Goal: Information Seeking & Learning: Learn about a topic

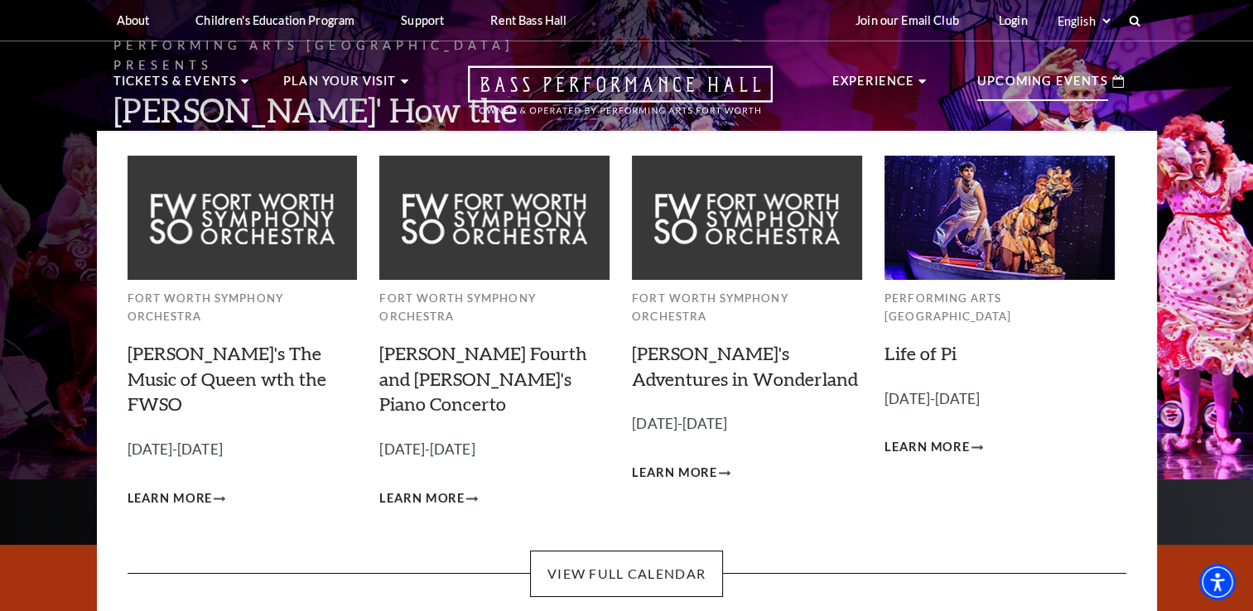
click at [1011, 87] on p "Upcoming Events" at bounding box center [1042, 86] width 131 height 30
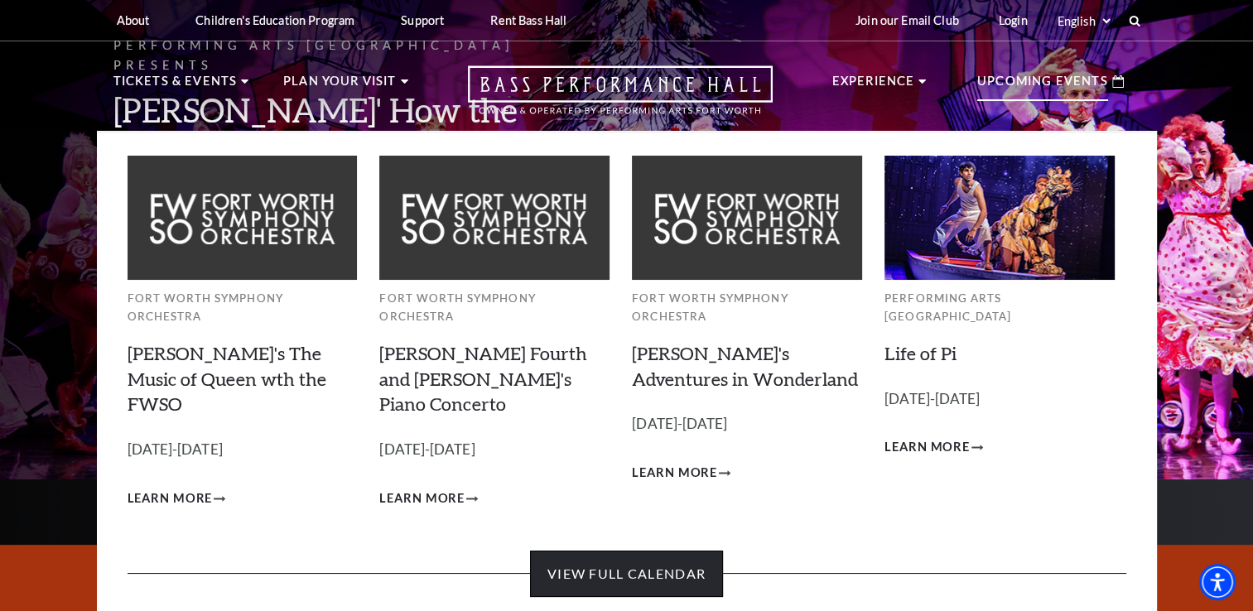
click at [677, 551] on link "View Full Calendar" at bounding box center [626, 574] width 193 height 46
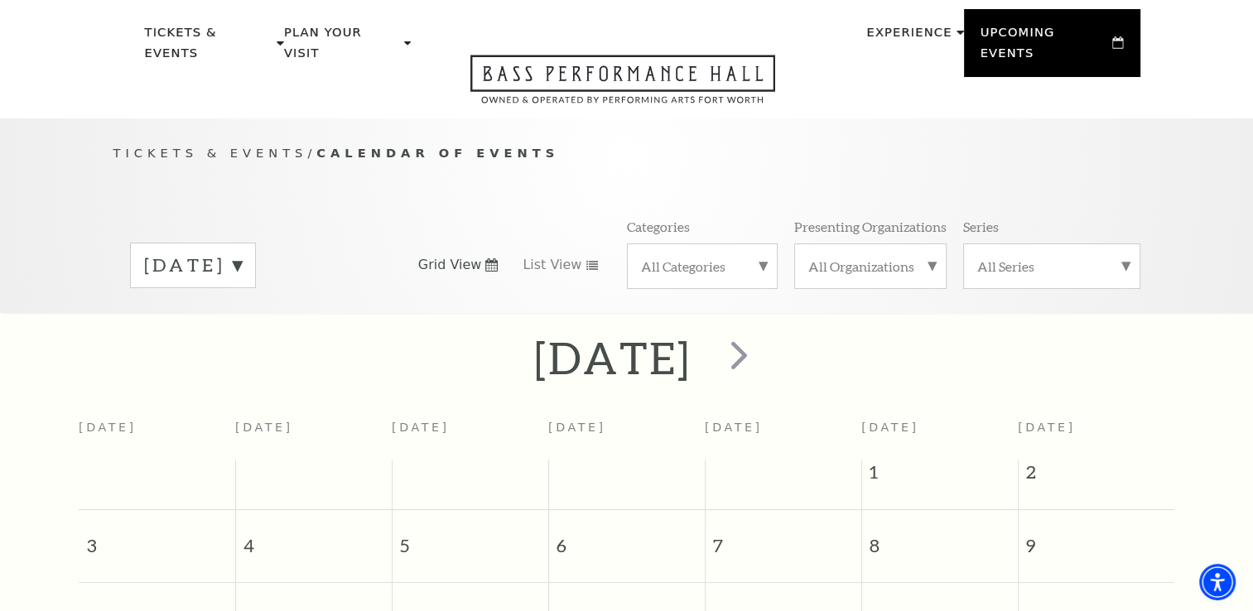
scroll to position [43, 0]
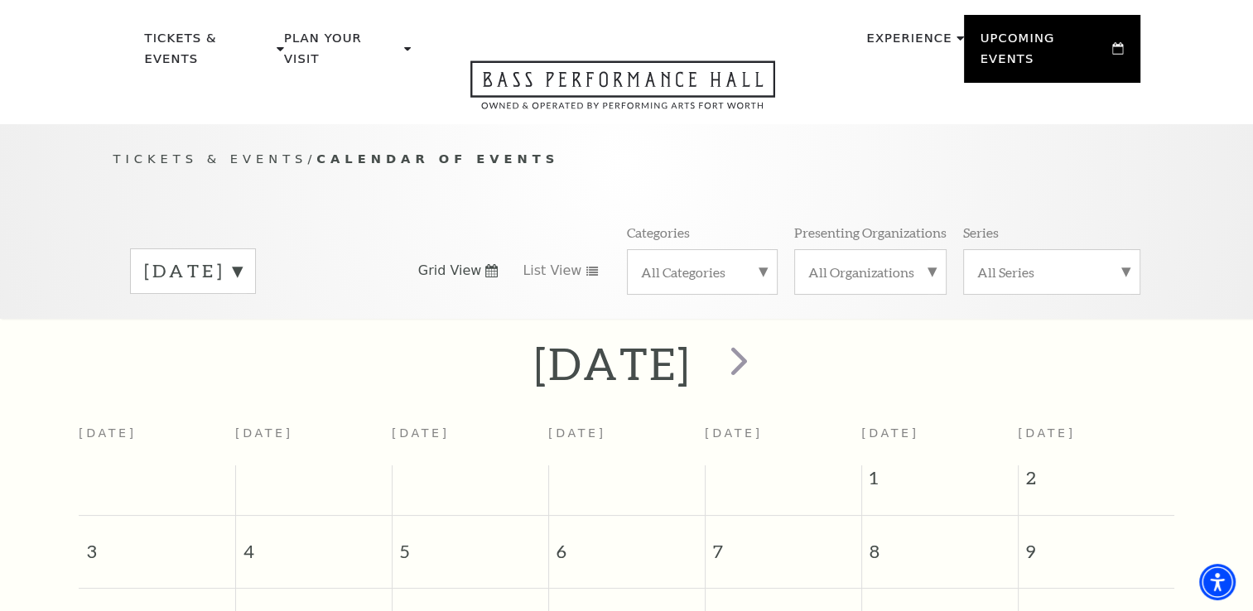
click at [242, 258] on label "August 2025" at bounding box center [193, 271] width 98 height 26
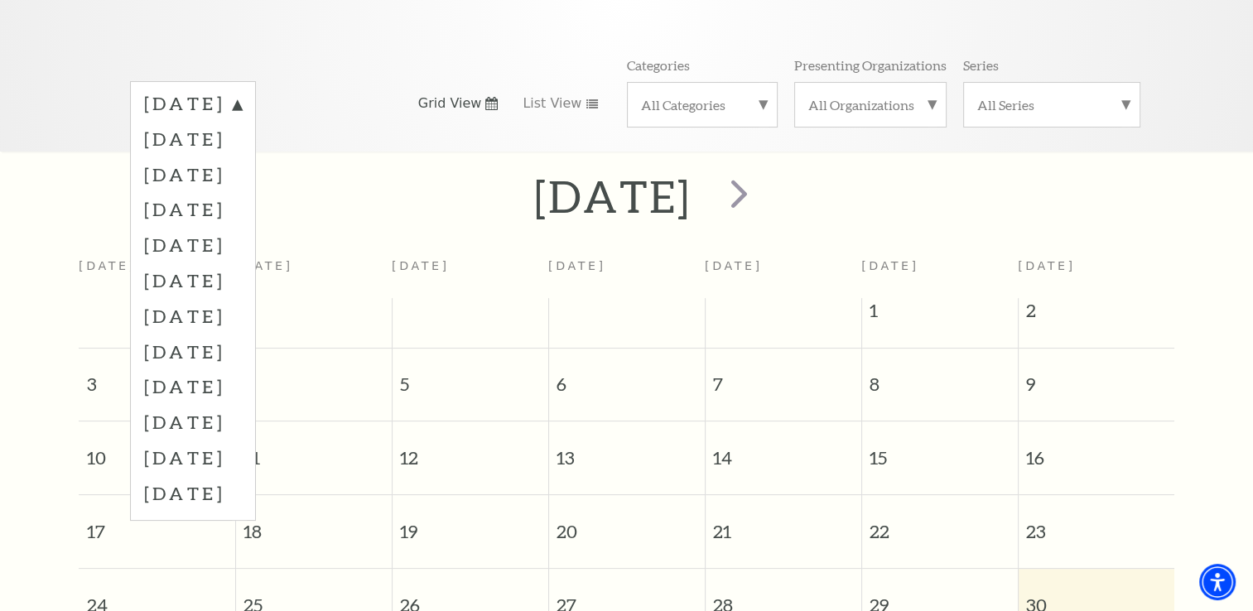
scroll to position [213, 0]
click at [242, 475] on label "July 2026" at bounding box center [193, 491] width 98 height 36
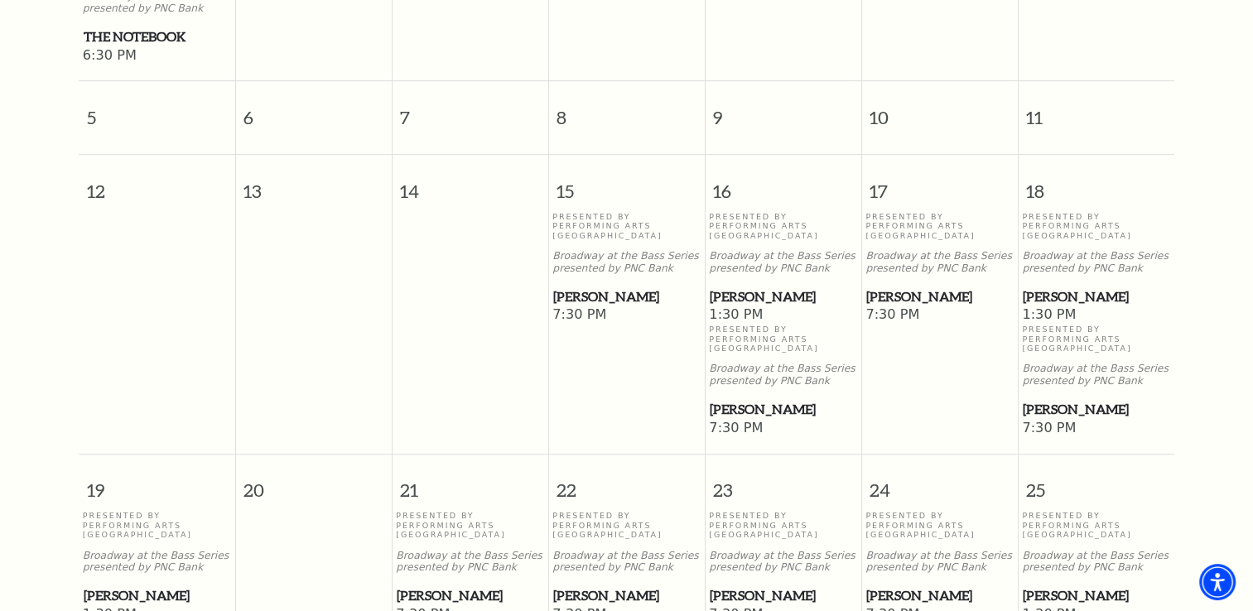
scroll to position [705, 0]
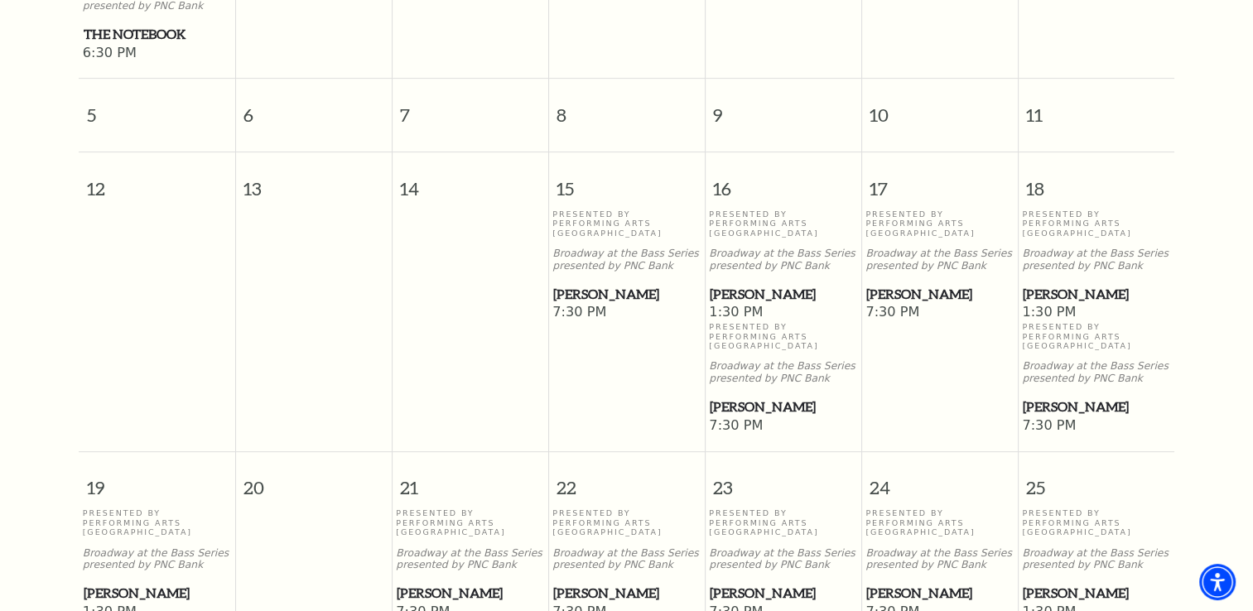
click at [1076, 322] on p "Presented By Performing Arts Fort Worth" at bounding box center [1096, 336] width 148 height 28
click at [1060, 286] on span "[PERSON_NAME]" at bounding box center [1096, 294] width 147 height 21
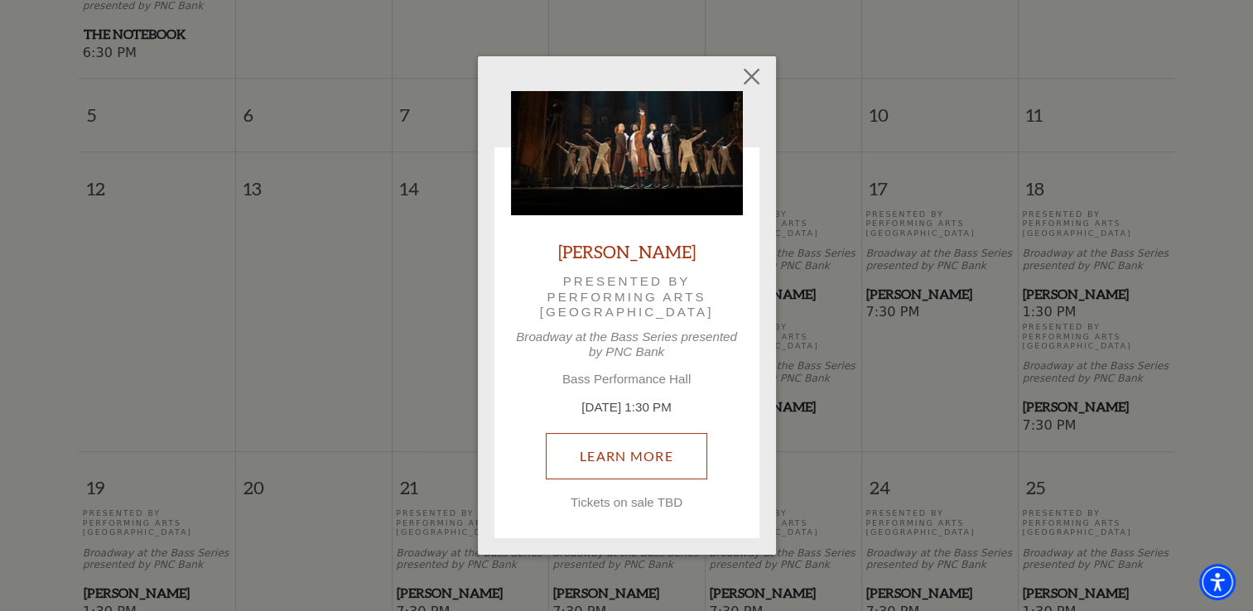
click at [629, 457] on link "Learn More" at bounding box center [626, 456] width 161 height 46
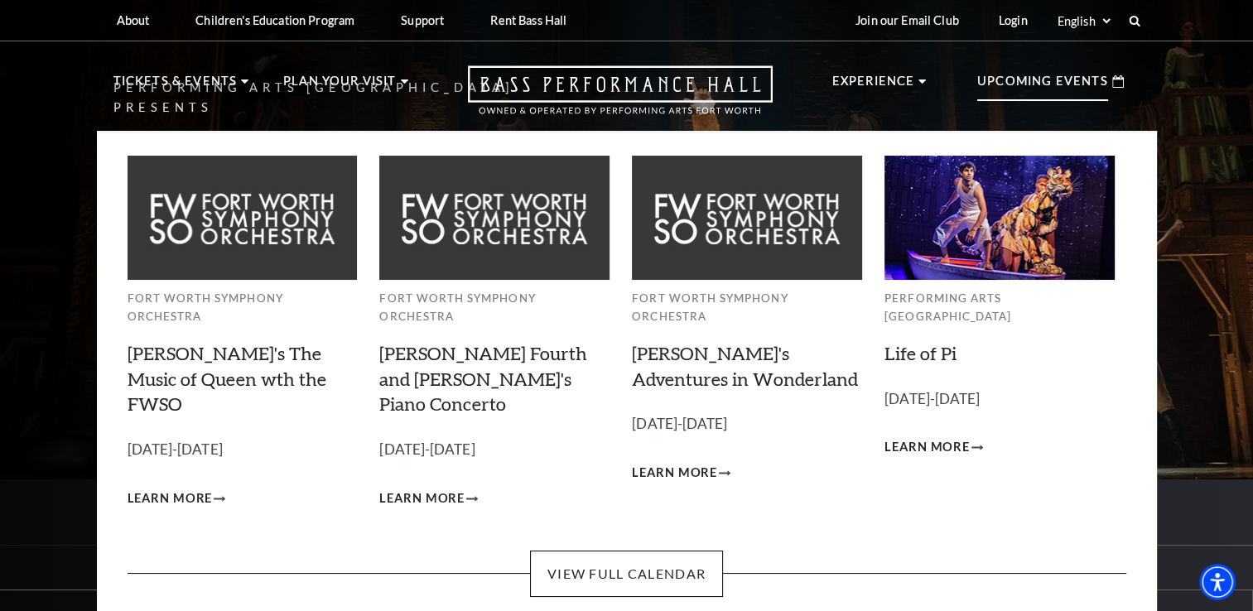
click at [1010, 84] on p "Upcoming Events" at bounding box center [1042, 86] width 131 height 30
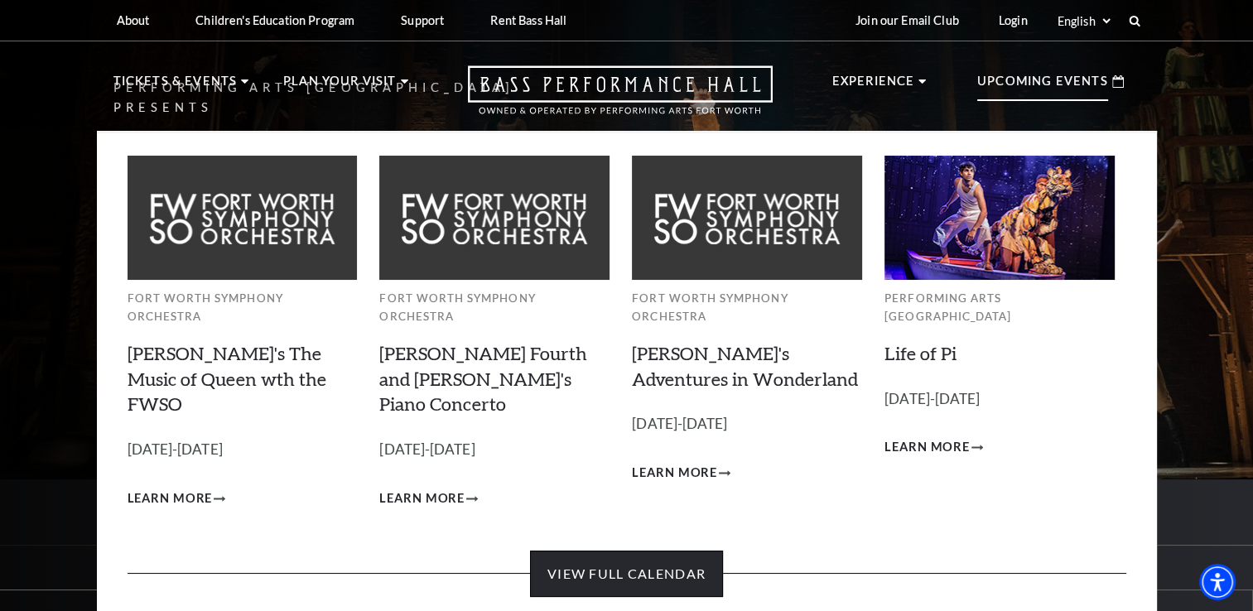
click at [619, 551] on link "View Full Calendar" at bounding box center [626, 574] width 193 height 46
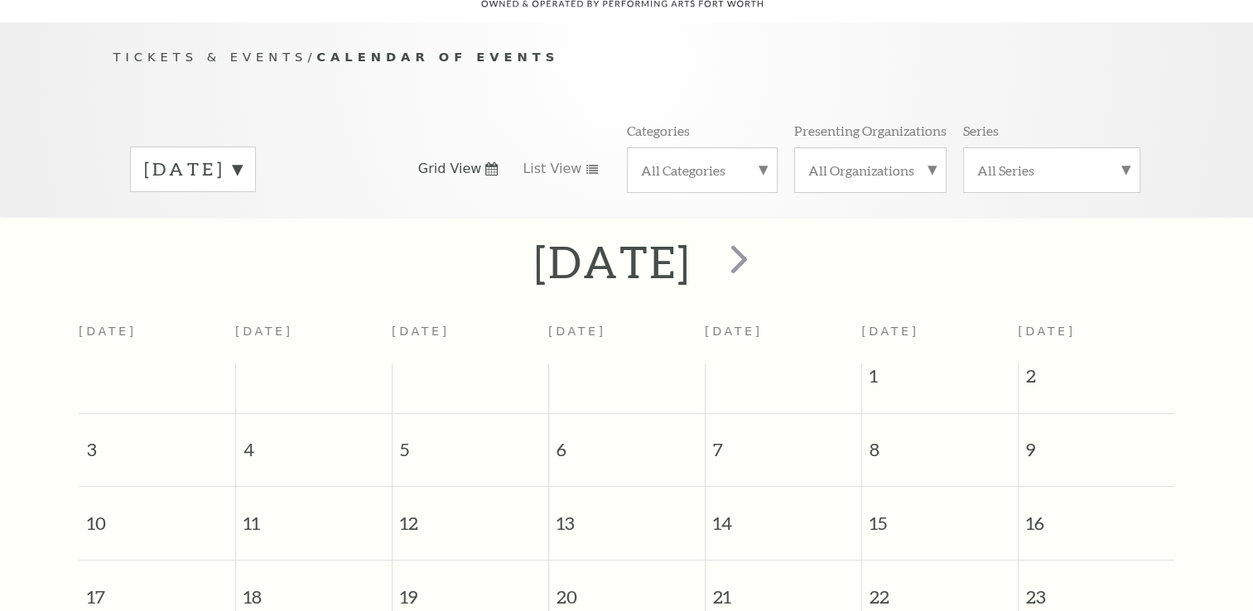
scroll to position [146, 0]
click at [242, 156] on label "August 2025" at bounding box center [193, 169] width 98 height 26
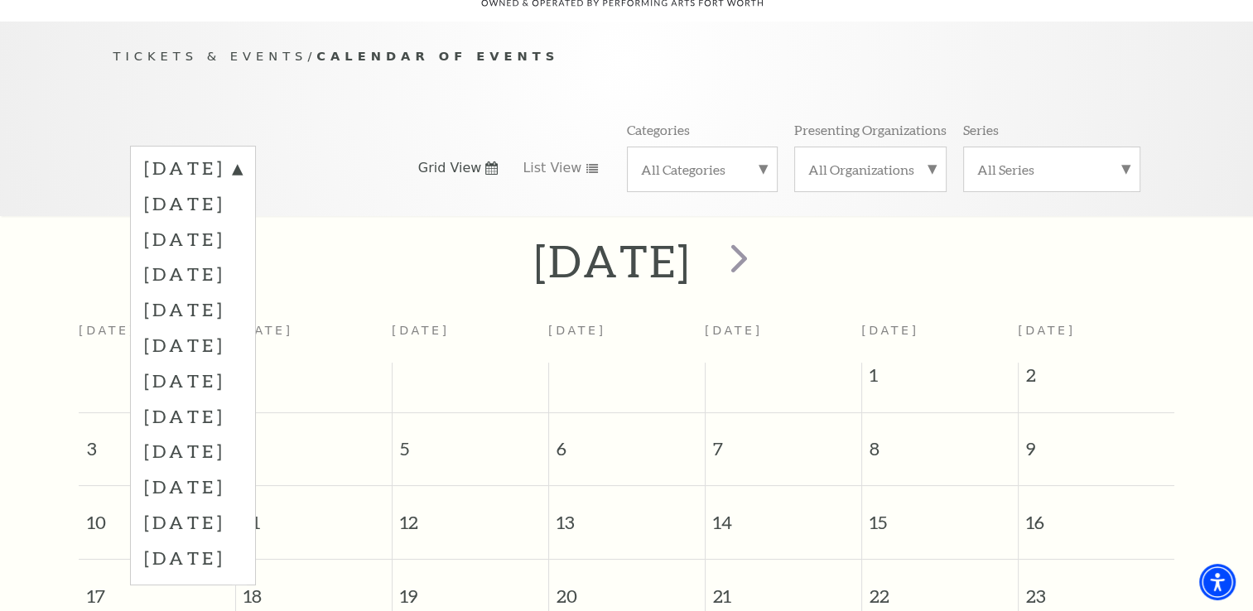
click at [386, 94] on div "Tickets & Events / Calendar of Events August 2025 September 2025 October 2025 N…" at bounding box center [627, 130] width 1060 height 169
click at [43, 79] on div "Tickets & Events / Calendar of Events August 2025 September 2025 October 2025 N…" at bounding box center [626, 119] width 1253 height 195
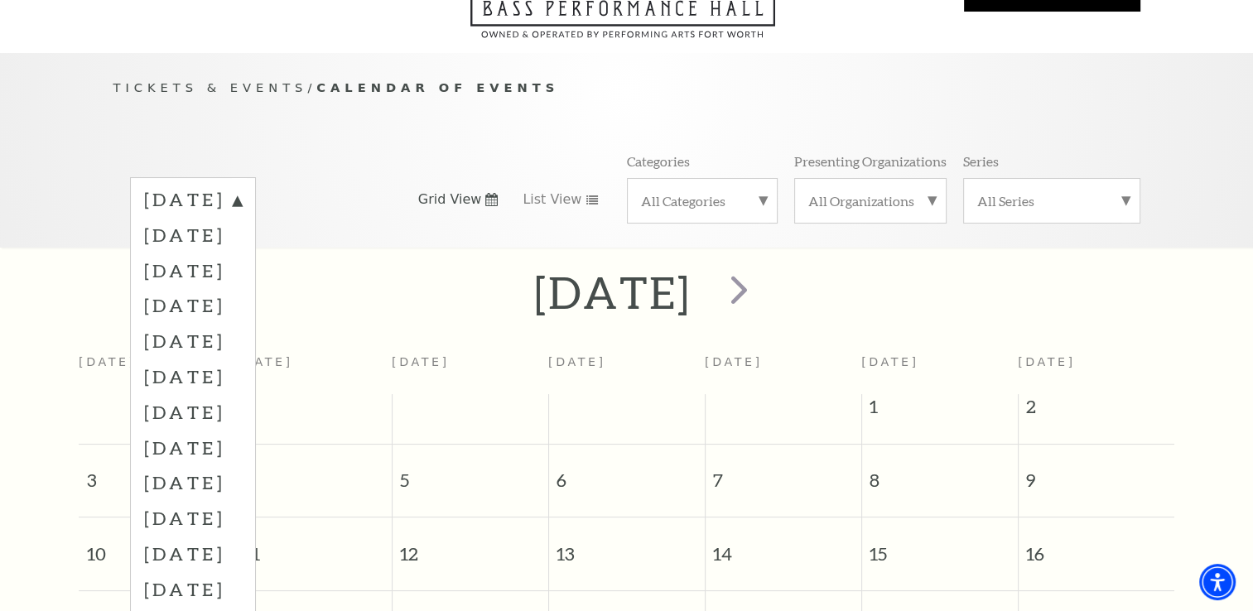
scroll to position [0, 0]
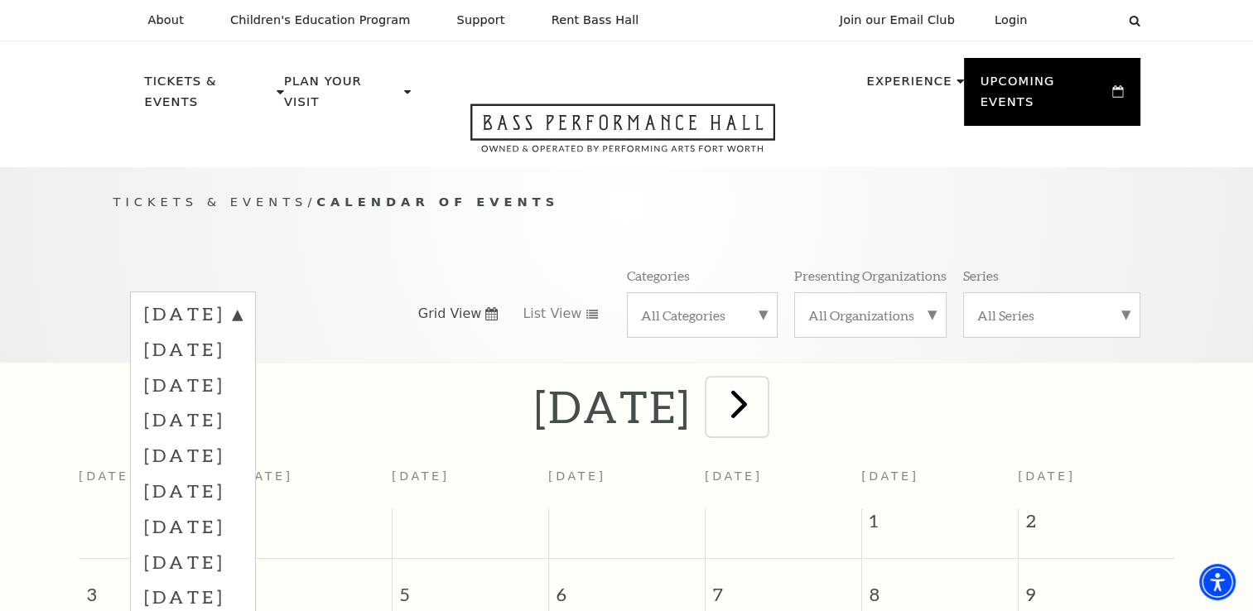
click at [763, 386] on span "next" at bounding box center [738, 403] width 47 height 47
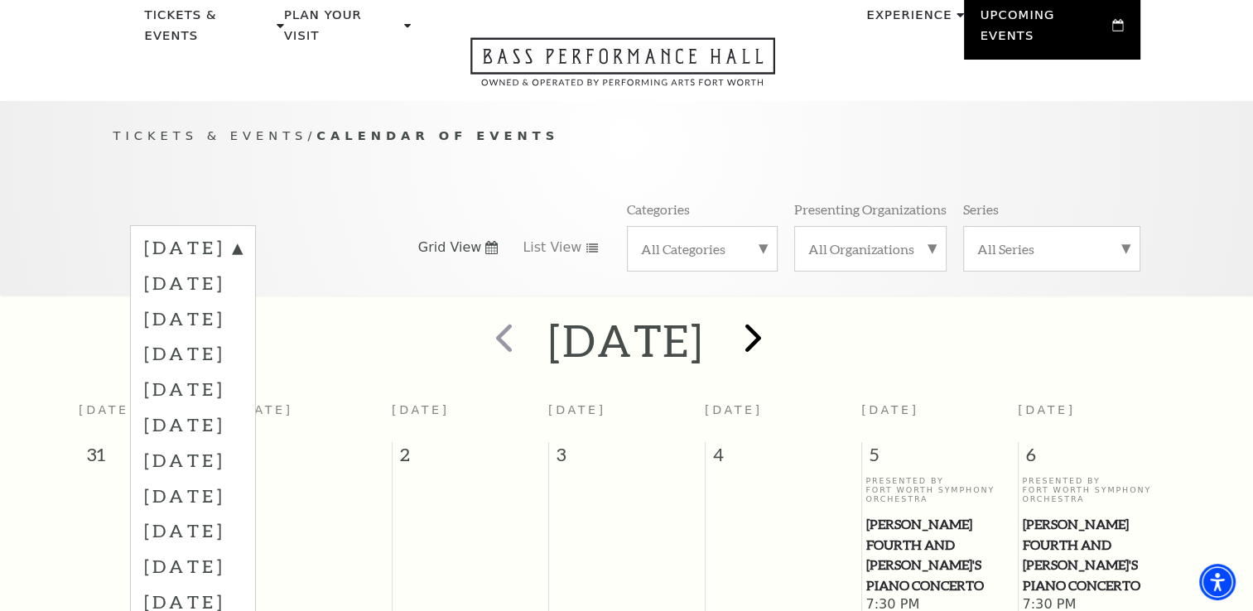
scroll to position [146, 0]
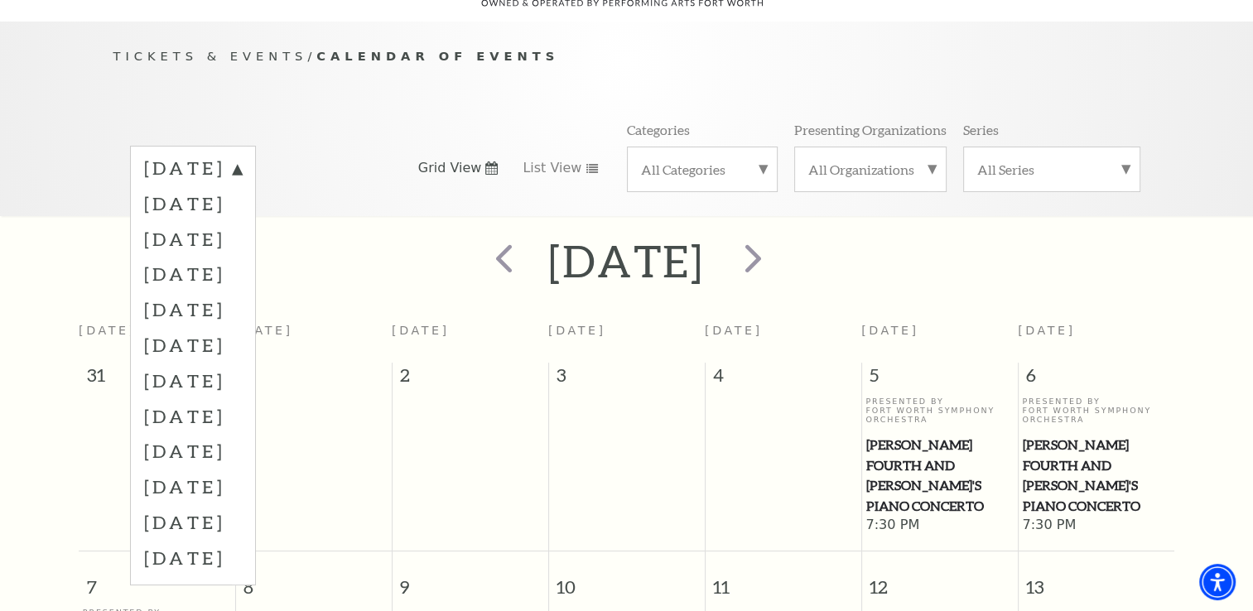
click at [429, 93] on div "Tickets & Events / Calendar of Events August 2025 September 2025 October 2025 N…" at bounding box center [627, 130] width 1060 height 169
click at [242, 156] on label "August 2025" at bounding box center [193, 171] width 98 height 30
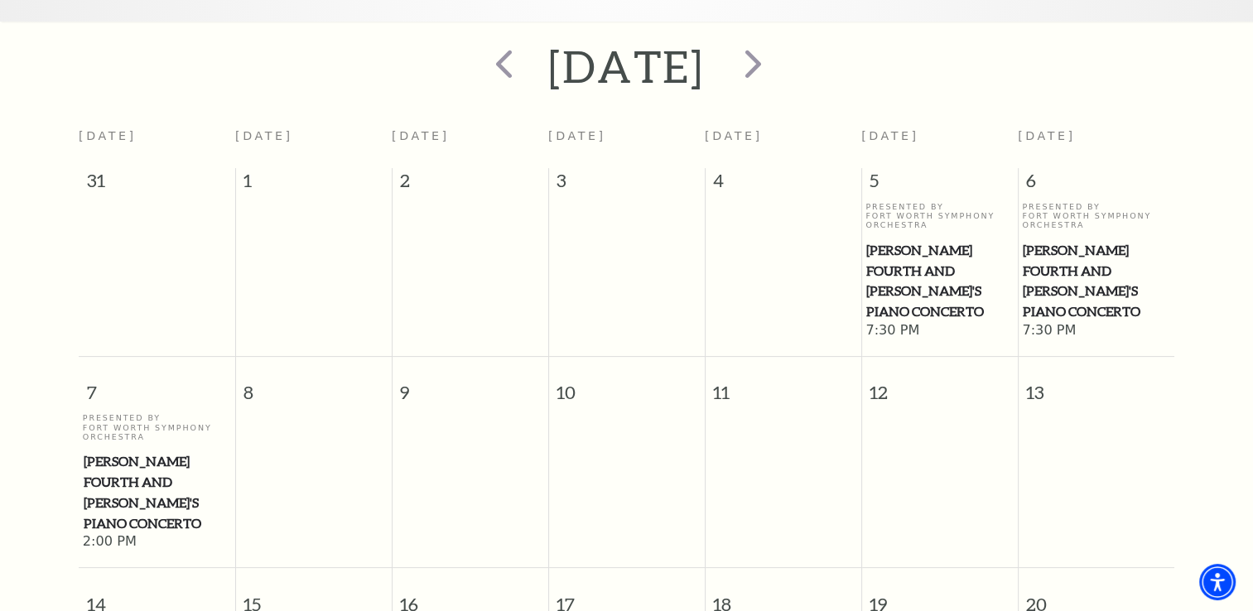
scroll to position [335, 0]
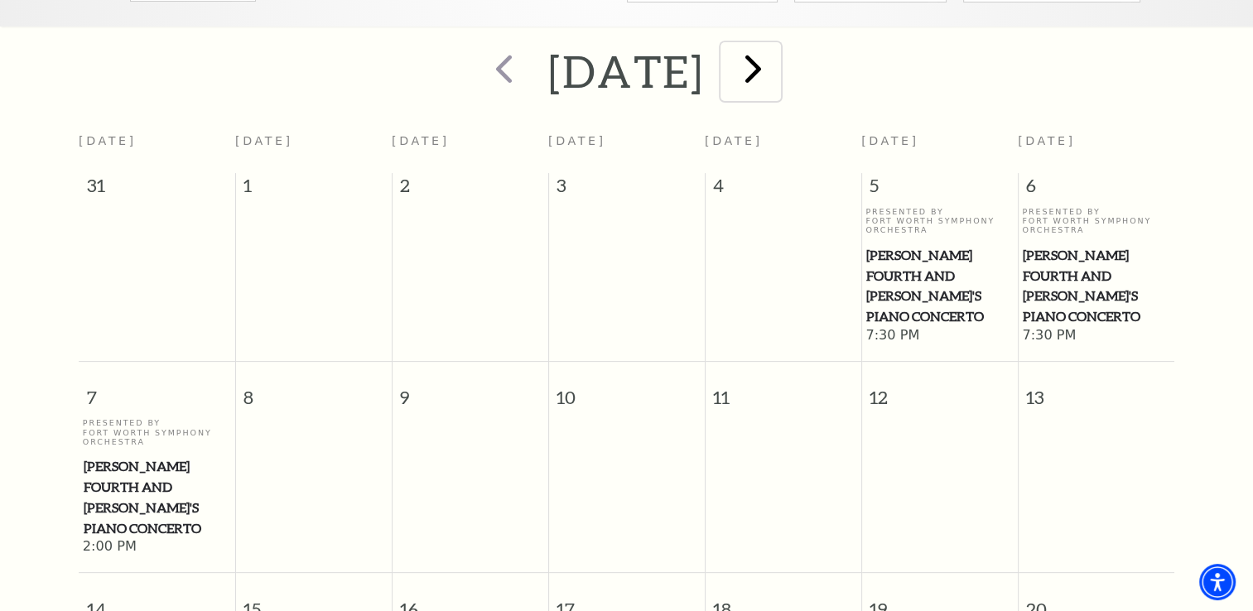
click at [777, 53] on span "next" at bounding box center [752, 68] width 47 height 47
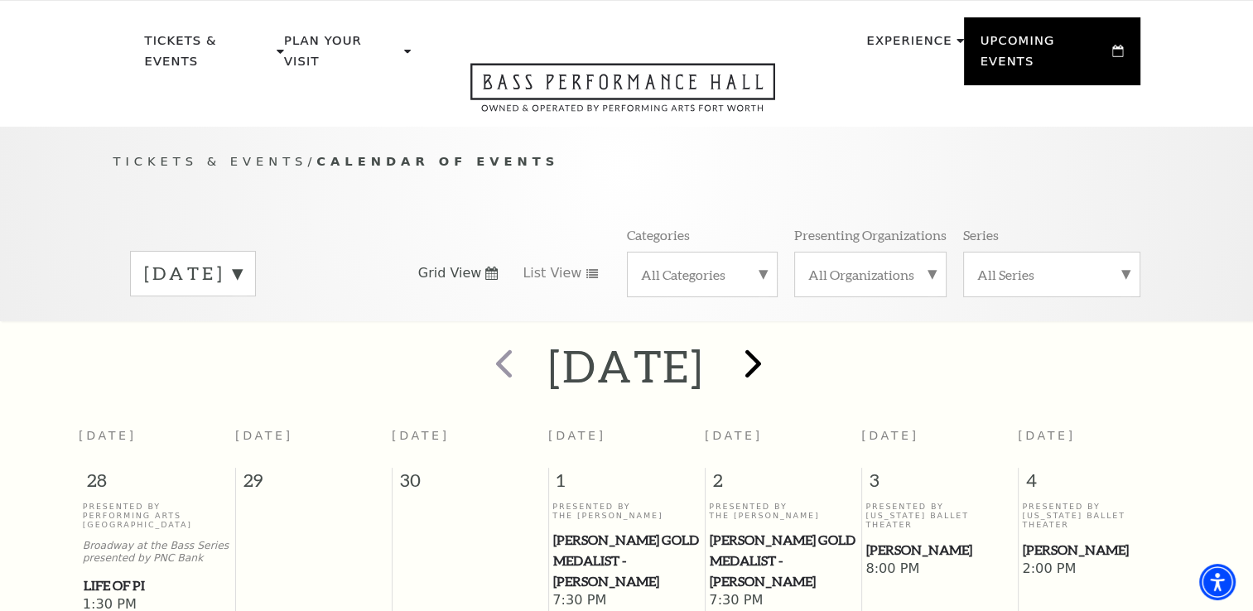
scroll to position [0, 0]
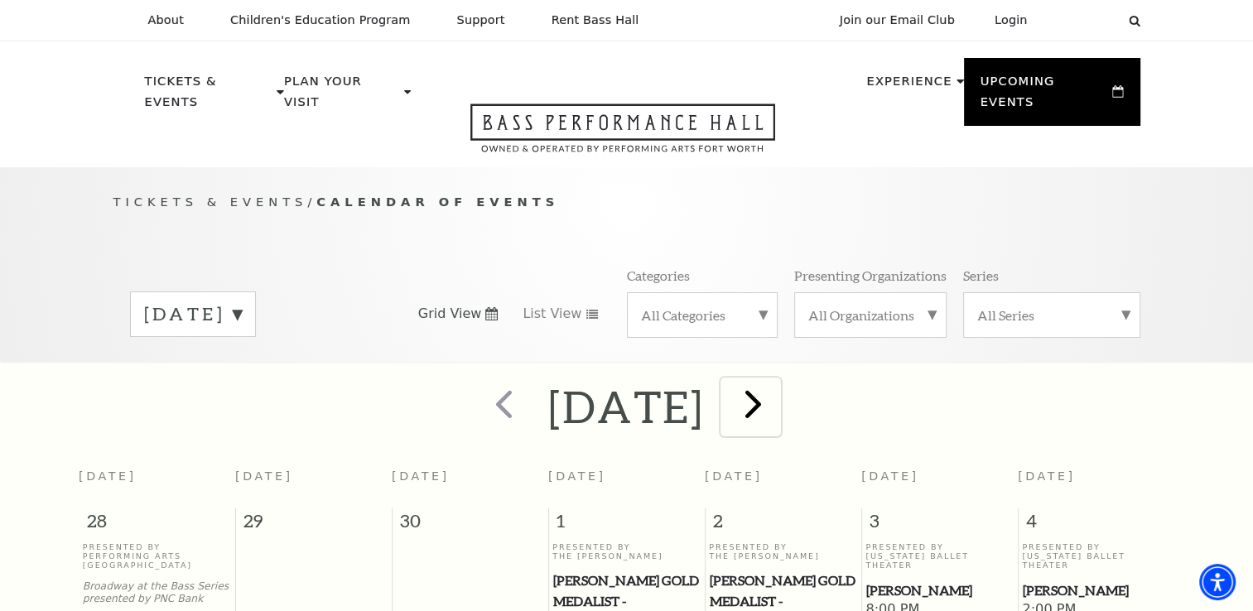
click at [777, 395] on span "next" at bounding box center [752, 403] width 47 height 47
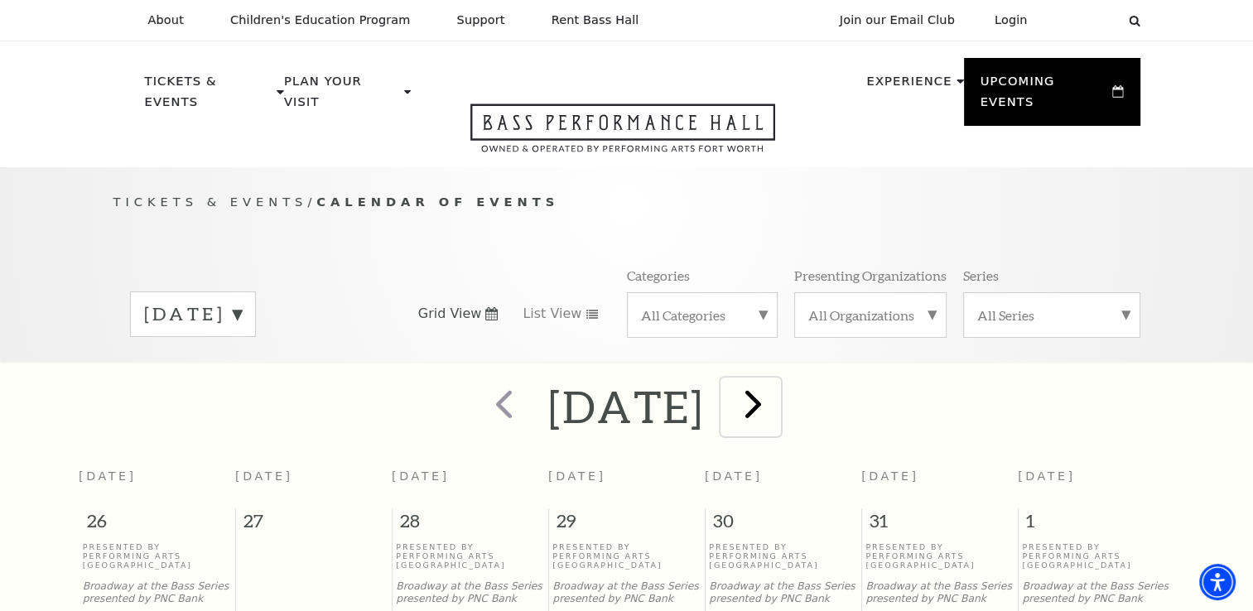
click at [777, 396] on span "next" at bounding box center [752, 403] width 47 height 47
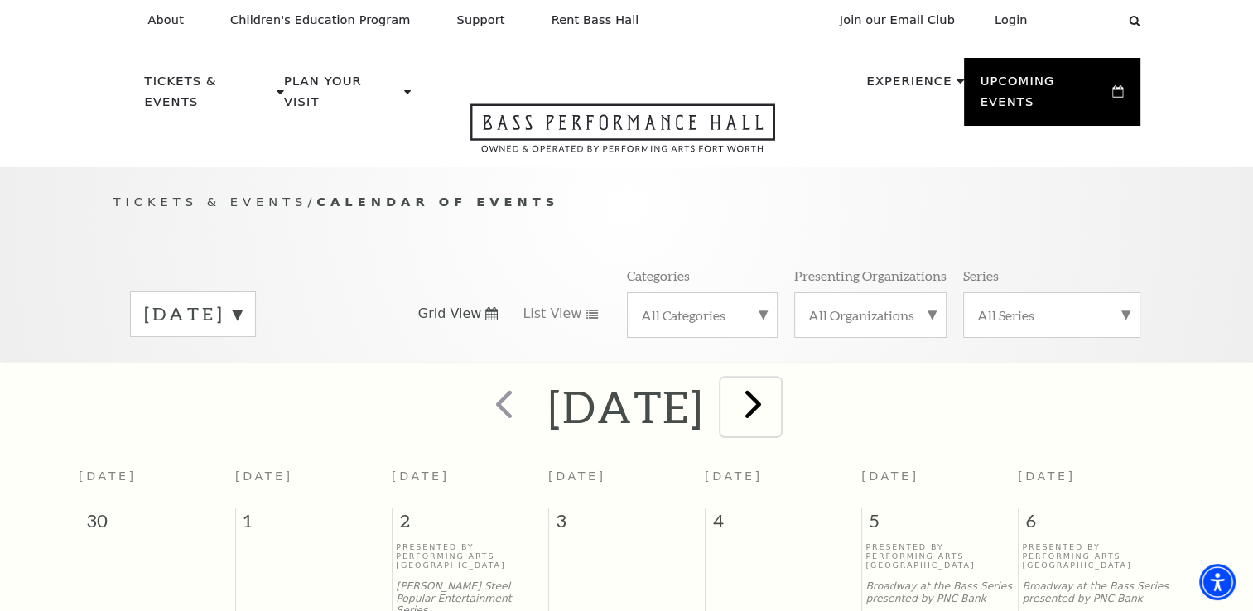
click at [777, 385] on span "next" at bounding box center [752, 403] width 47 height 47
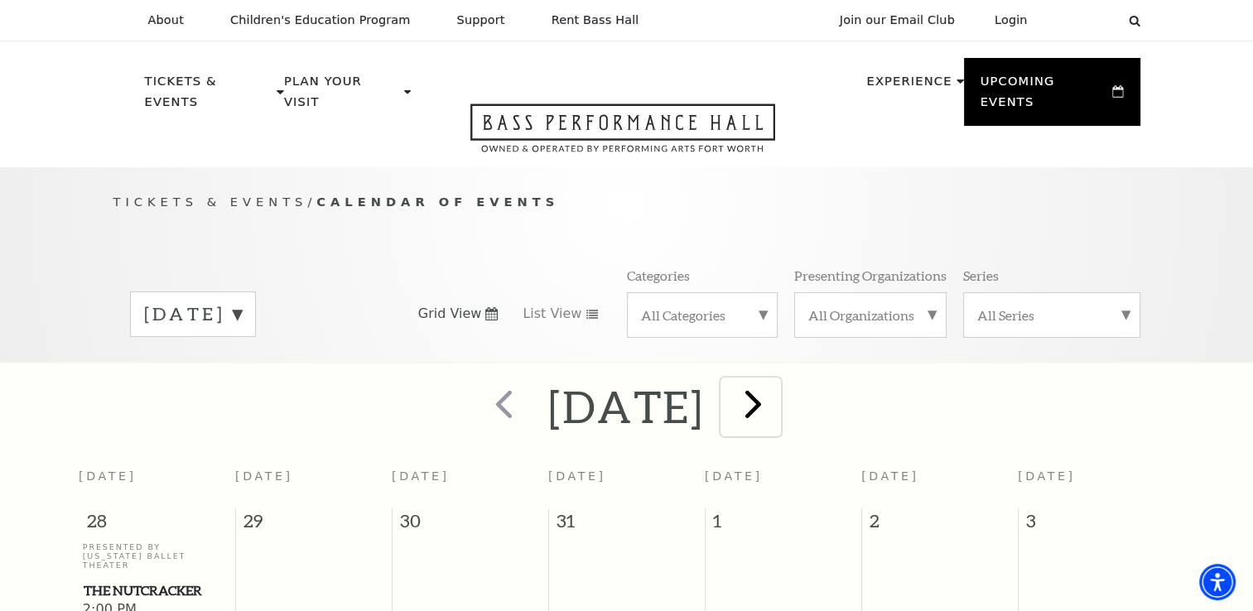
click at [777, 393] on span "next" at bounding box center [752, 403] width 47 height 47
click at [777, 391] on span "next" at bounding box center [752, 403] width 47 height 47
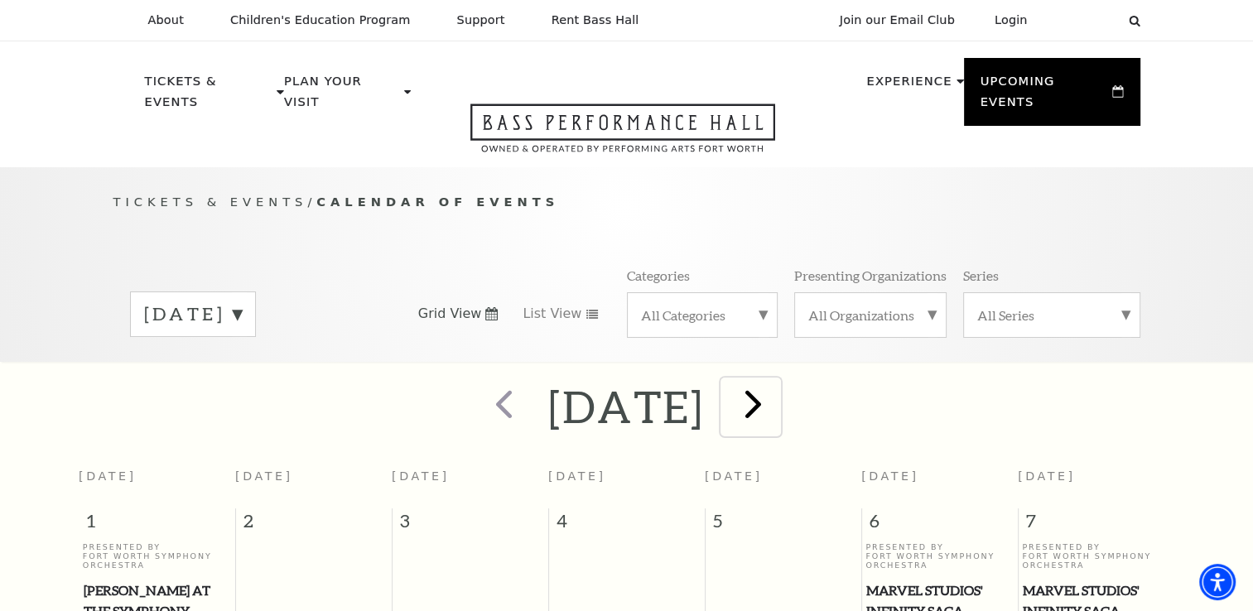
click at [777, 396] on span "next" at bounding box center [752, 403] width 47 height 47
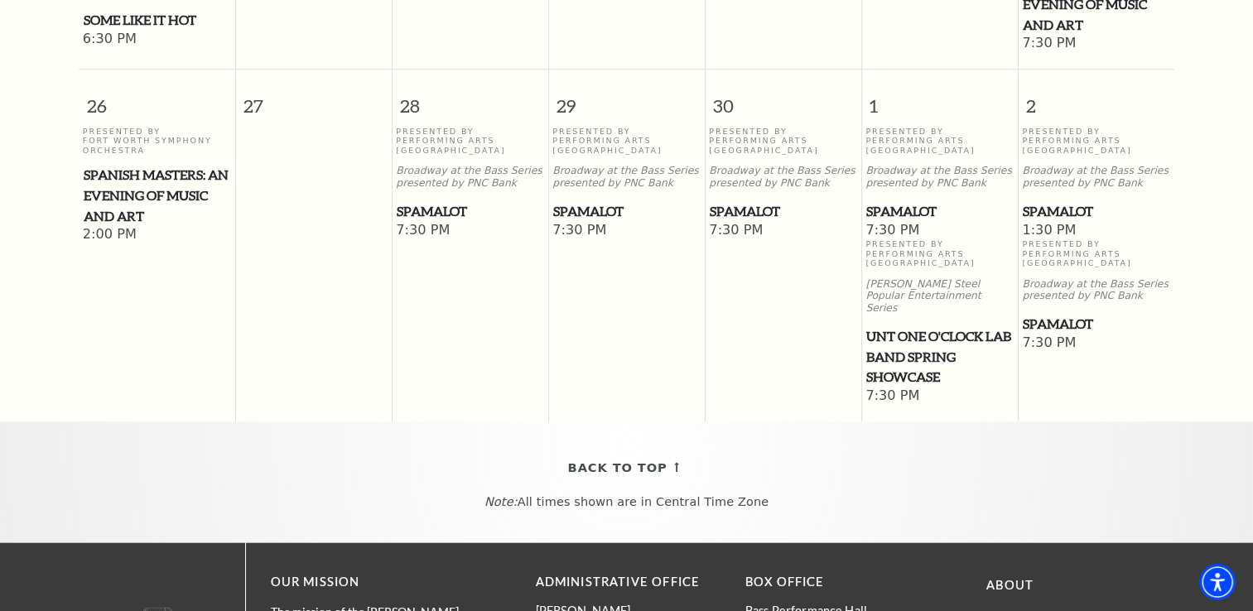
scroll to position [1460, 0]
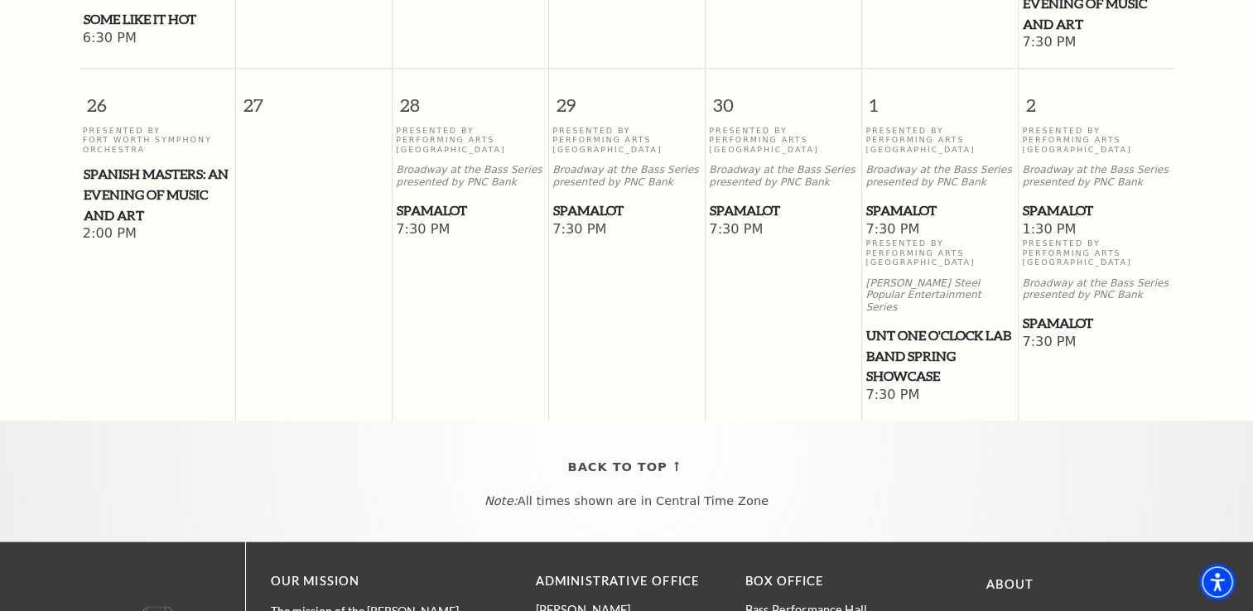
click at [1056, 239] on p "Presented By Performing Arts Fort Worth" at bounding box center [1096, 252] width 148 height 28
click at [1070, 166] on p "Broadway at the Bass Series presented by PNC Bank" at bounding box center [1096, 176] width 148 height 25
click at [1072, 208] on span "Spamalot" at bounding box center [1096, 210] width 147 height 21
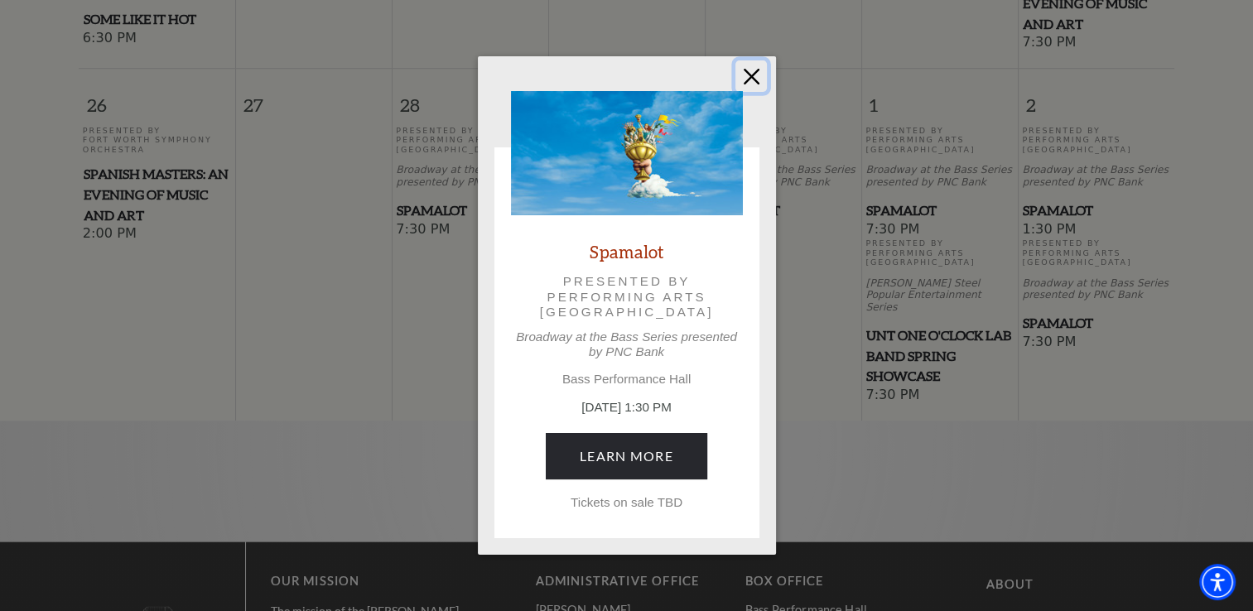
click at [765, 79] on button "Close" at bounding box center [750, 75] width 31 height 31
